Goal: Task Accomplishment & Management: Use online tool/utility

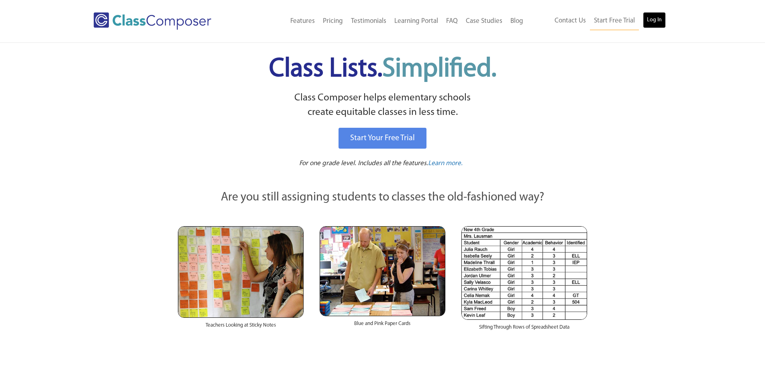
drag, startPoint x: 0, startPoint y: 0, endPoint x: 645, endPoint y: 19, distance: 645.2
click at [647, 18] on link "Log In" at bounding box center [654, 20] width 23 height 16
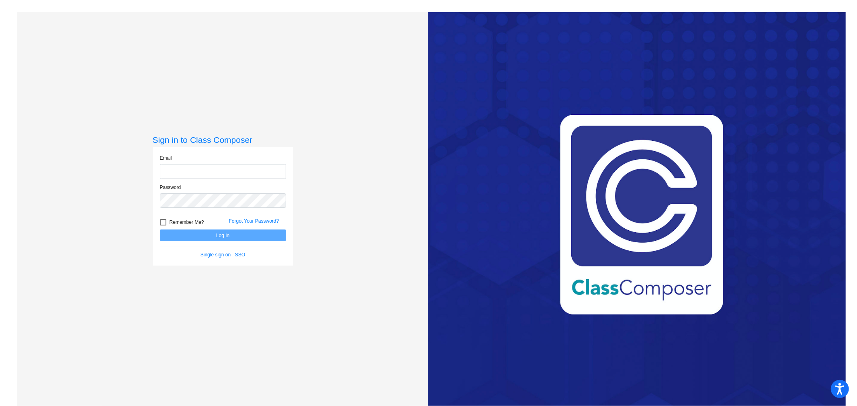
type input "[EMAIL_ADDRESS][DOMAIN_NAME]"
click at [243, 236] on button "Log In" at bounding box center [223, 236] width 126 height 12
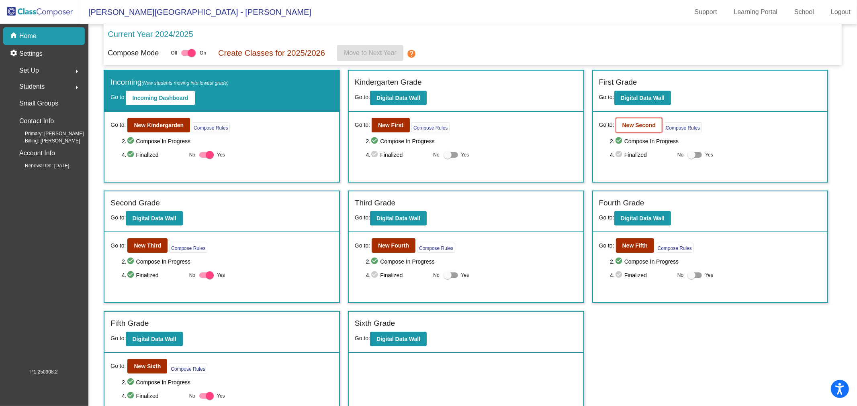
click at [624, 123] on b "New Second" at bounding box center [638, 125] width 33 height 6
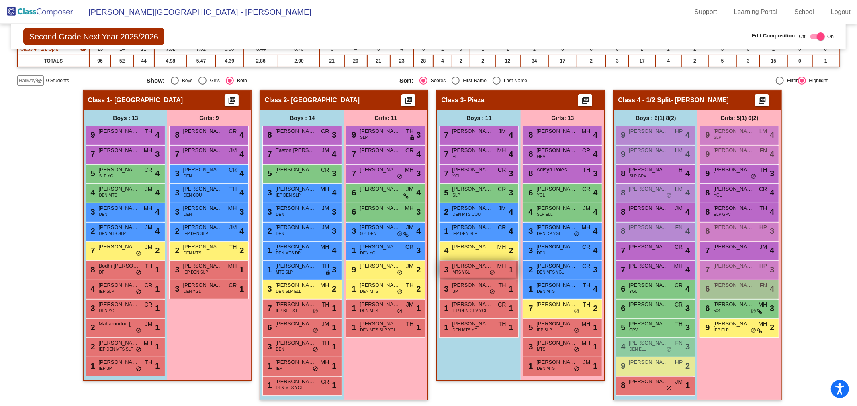
scroll to position [135, 0]
click at [54, 11] on img at bounding box center [40, 12] width 80 height 24
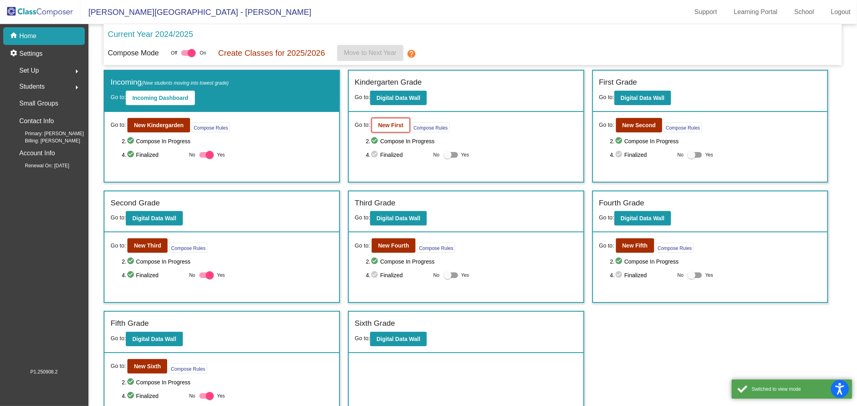
click at [391, 129] on button "New First" at bounding box center [390, 125] width 38 height 14
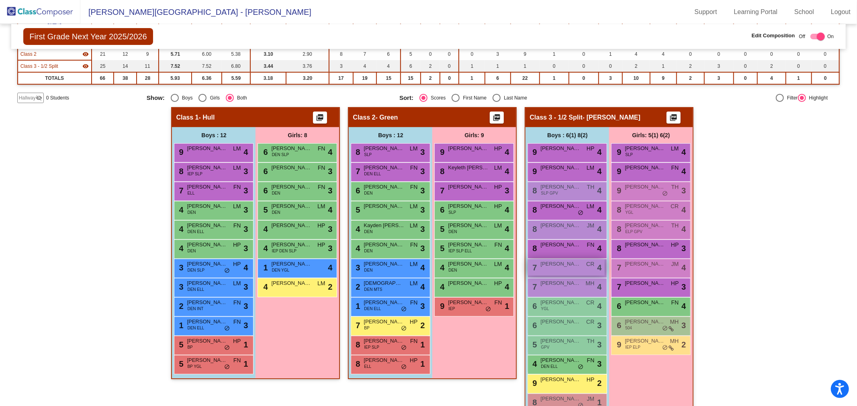
scroll to position [123, 0]
